Goal: Information Seeking & Learning: Get advice/opinions

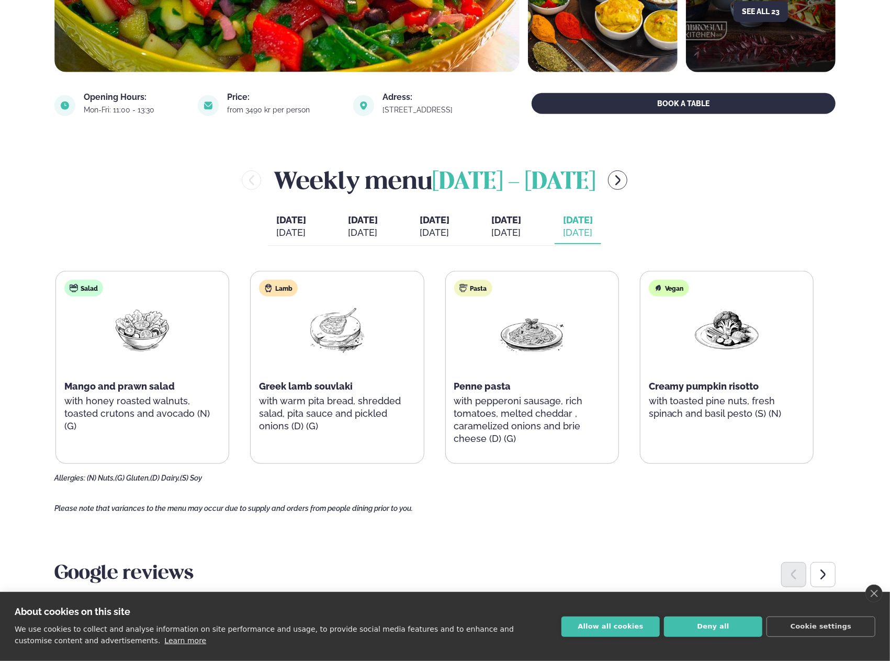
scroll to position [366, 0]
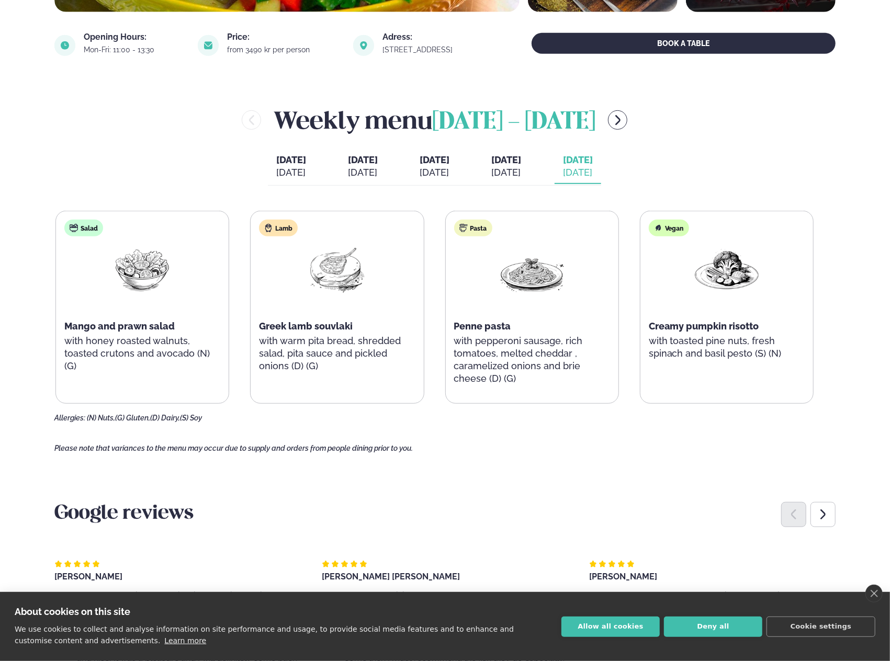
click at [305, 326] on span "Greek lamb souvlaki" at bounding box center [306, 326] width 94 height 11
click at [337, 268] on img at bounding box center [336, 269] width 67 height 49
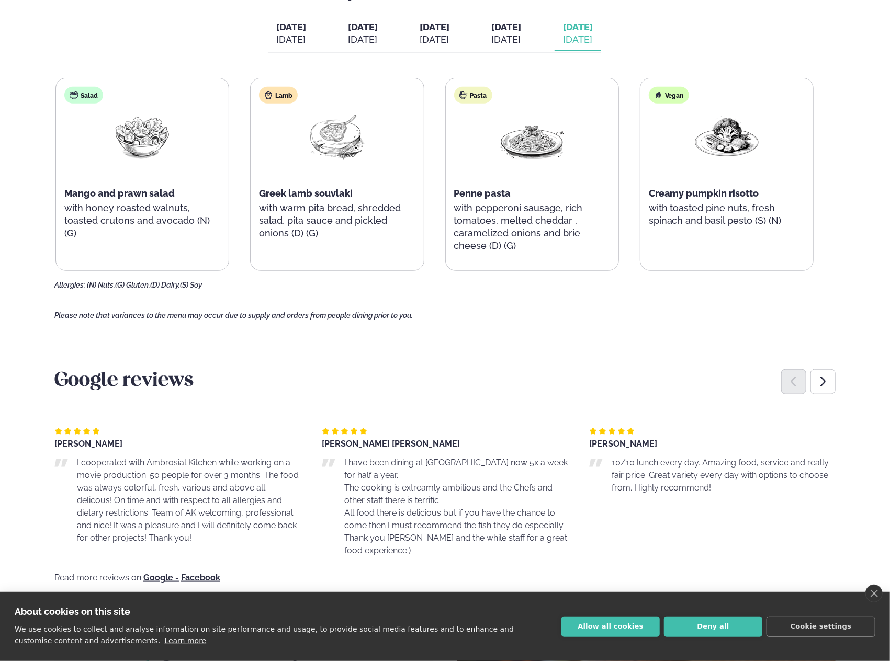
scroll to position [523, 0]
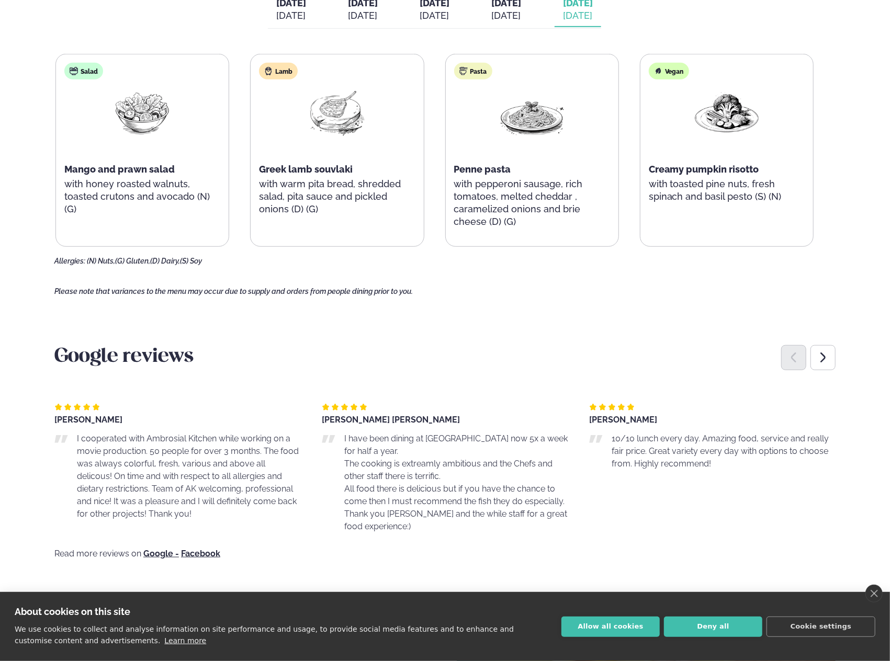
click at [63, 419] on div "[PERSON_NAME]" at bounding box center [177, 420] width 246 height 8
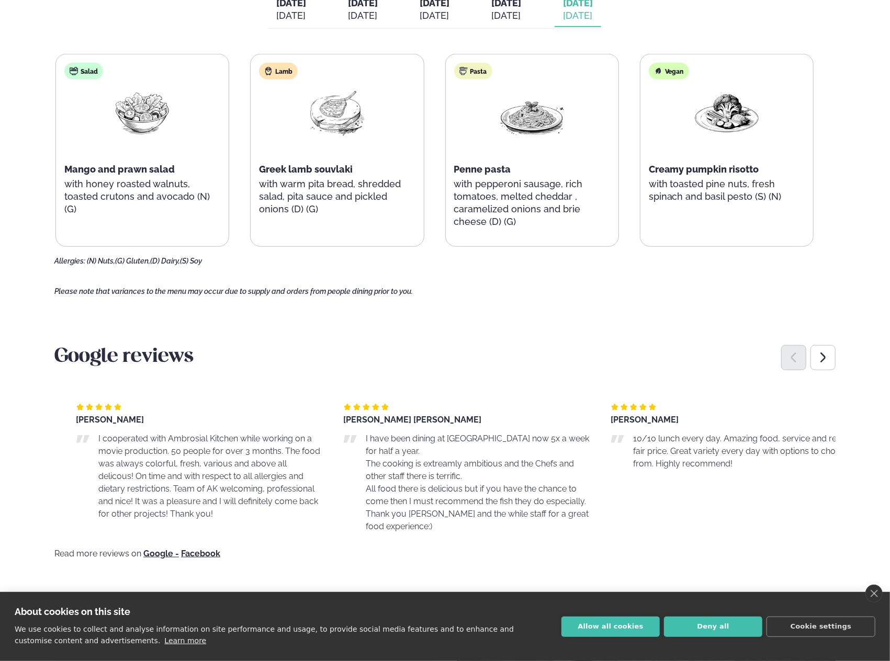
click at [106, 423] on div "[PERSON_NAME]" at bounding box center [199, 420] width 246 height 8
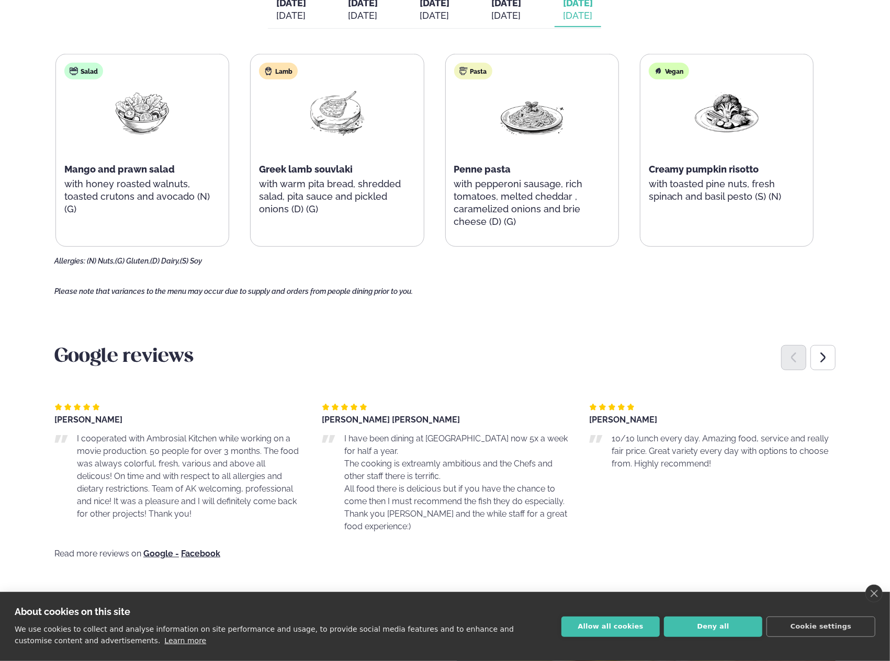
click at [64, 421] on div "[PERSON_NAME]" at bounding box center [177, 420] width 246 height 8
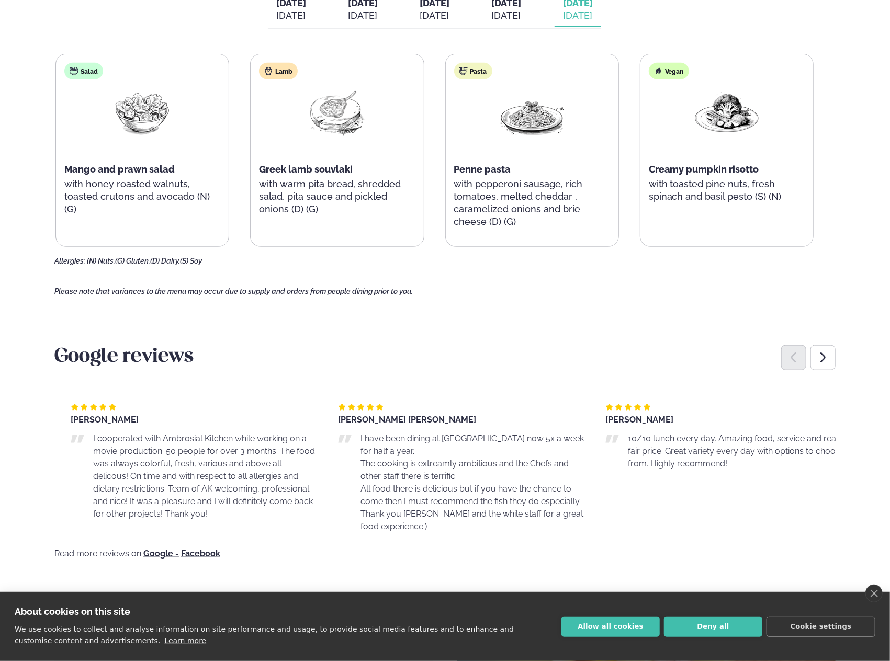
click at [95, 420] on div "[PERSON_NAME]" at bounding box center [194, 420] width 246 height 8
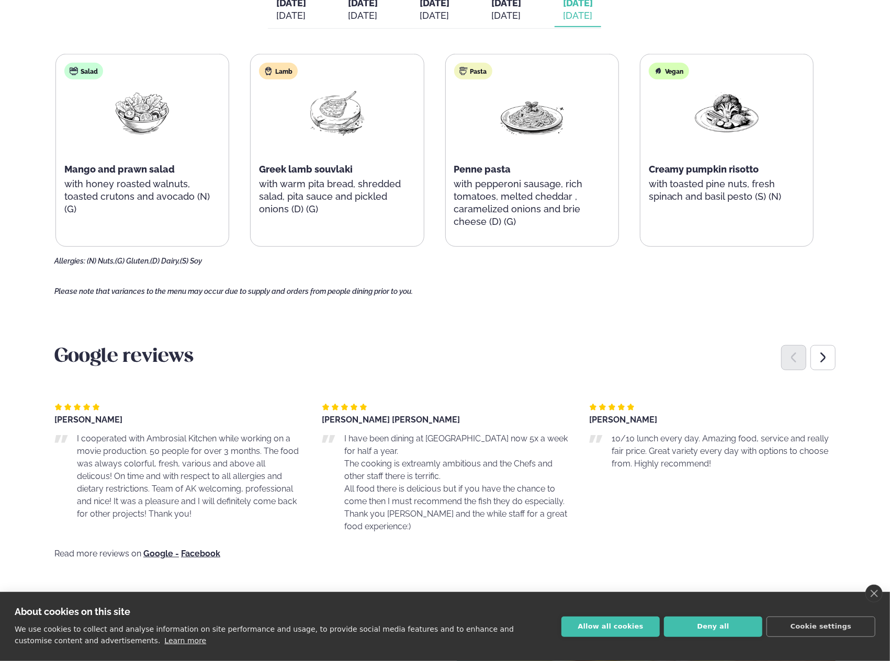
click at [324, 417] on div "[PERSON_NAME] [PERSON_NAME]" at bounding box center [445, 420] width 246 height 8
click at [343, 426] on div "[PERSON_NAME] [PERSON_NAME] I have been dining at [GEOGRAPHIC_DATA] now 5x a we…" at bounding box center [455, 468] width 246 height 130
click at [360, 437] on p "I have been dining at [GEOGRAPHIC_DATA] now 5x a week for half a year." at bounding box center [456, 444] width 224 height 25
click at [396, 450] on p "I have been dining at [GEOGRAPHIC_DATA] now 5x a week for half a year." at bounding box center [457, 444] width 224 height 25
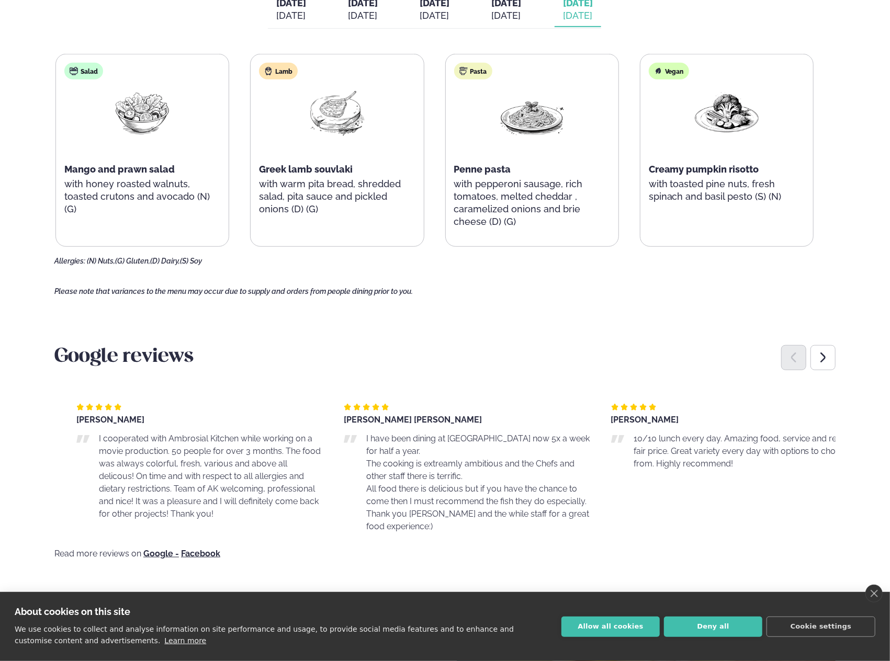
click at [393, 447] on p "I have been dining at [GEOGRAPHIC_DATA] now 5x a week for half a year." at bounding box center [478, 444] width 224 height 25
click at [415, 492] on p "All food there is delicious but if you have the chance to come then I must reco…" at bounding box center [487, 495] width 224 height 25
